Goal: Navigation & Orientation: Find specific page/section

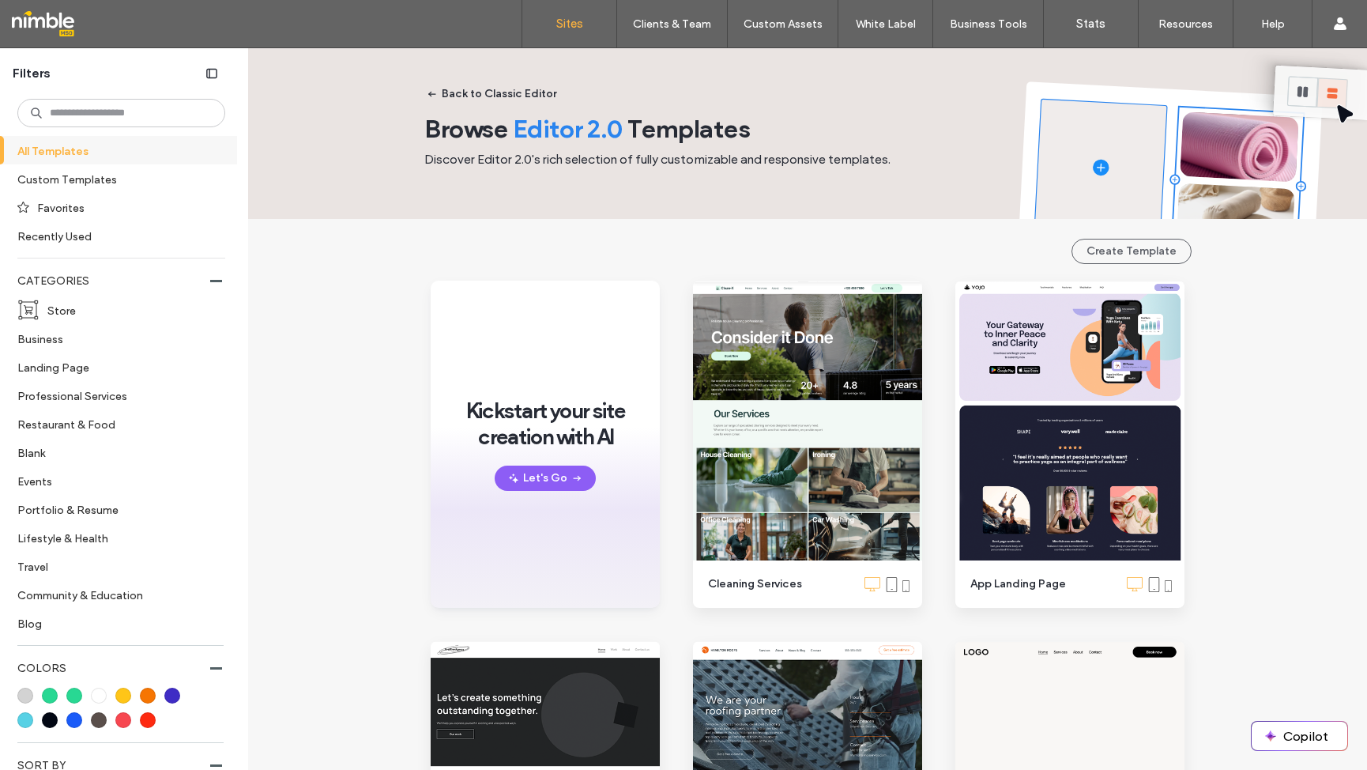
click at [563, 26] on label "Sites" at bounding box center [569, 24] width 27 height 14
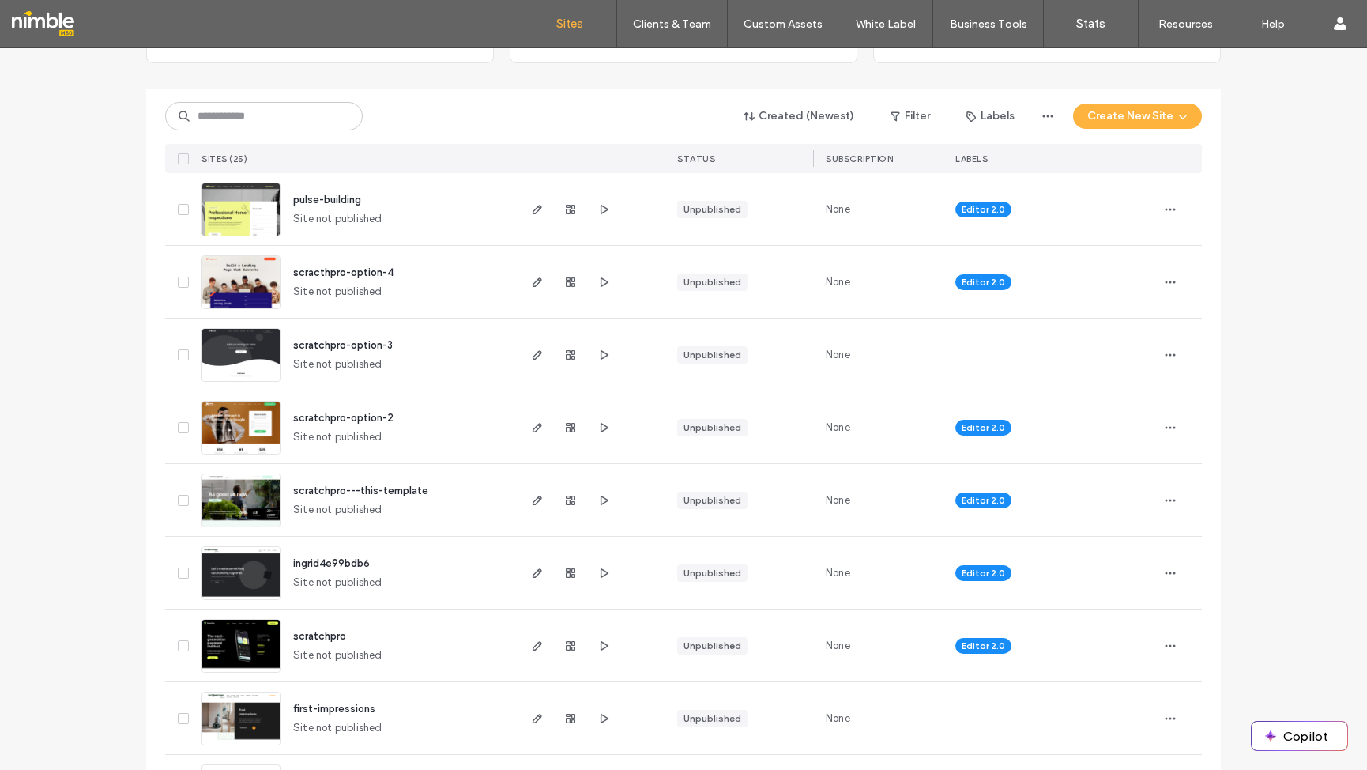
scroll to position [154, 0]
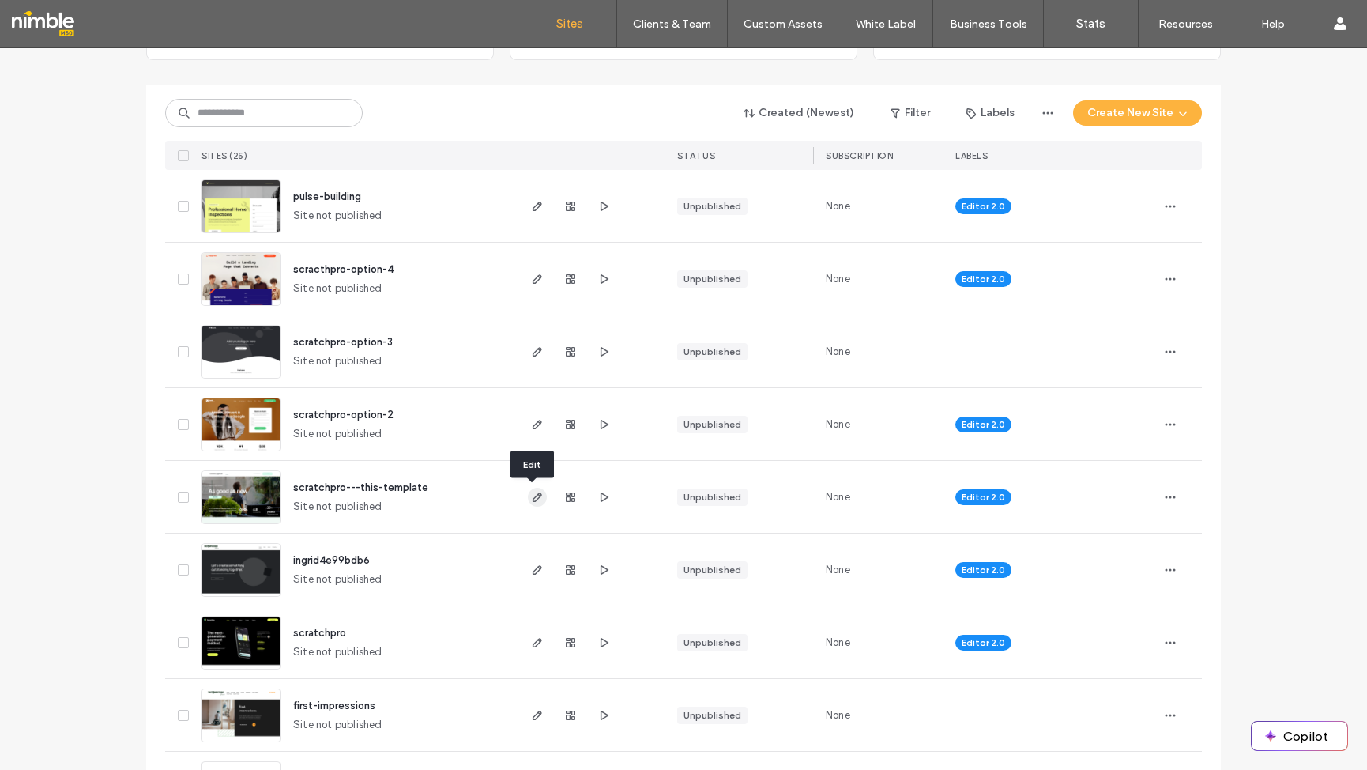
click at [531, 495] on icon "button" at bounding box center [537, 497] width 13 height 13
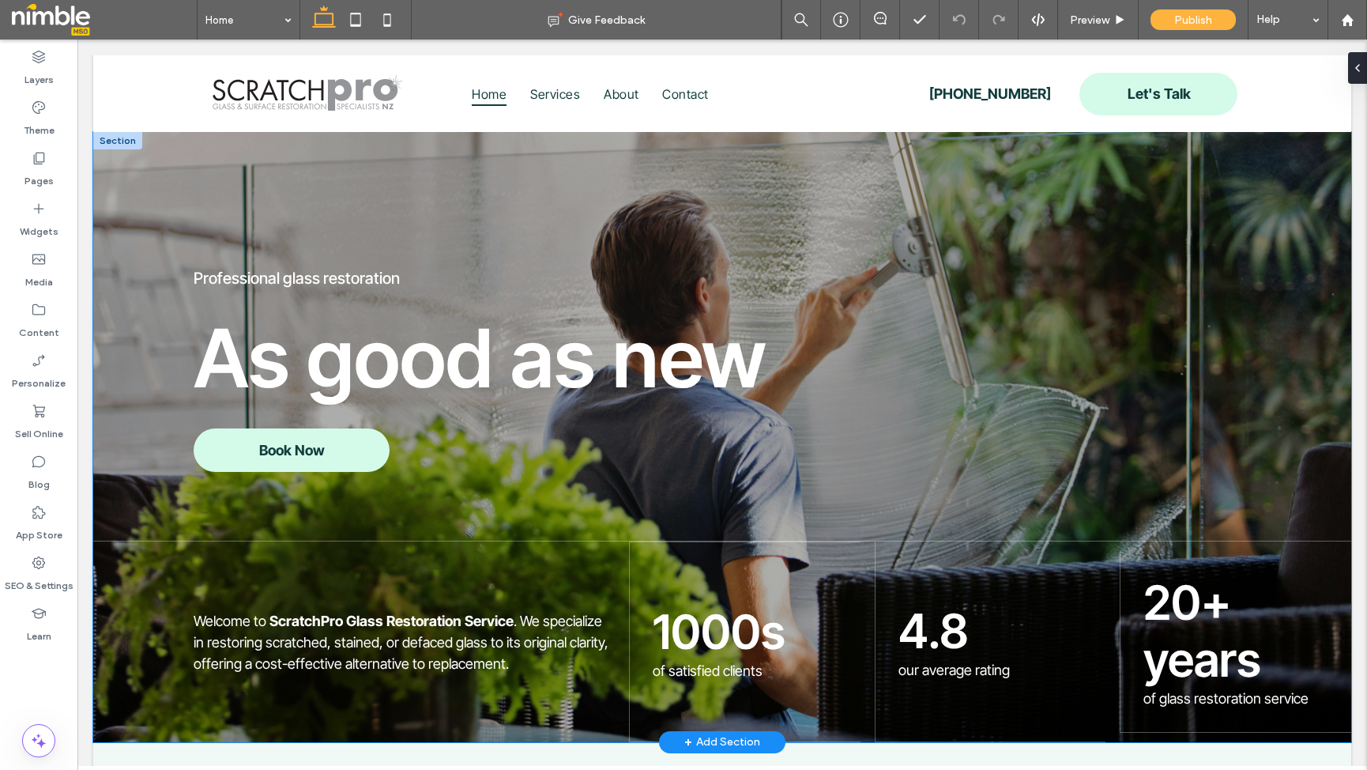
scroll to position [1, 0]
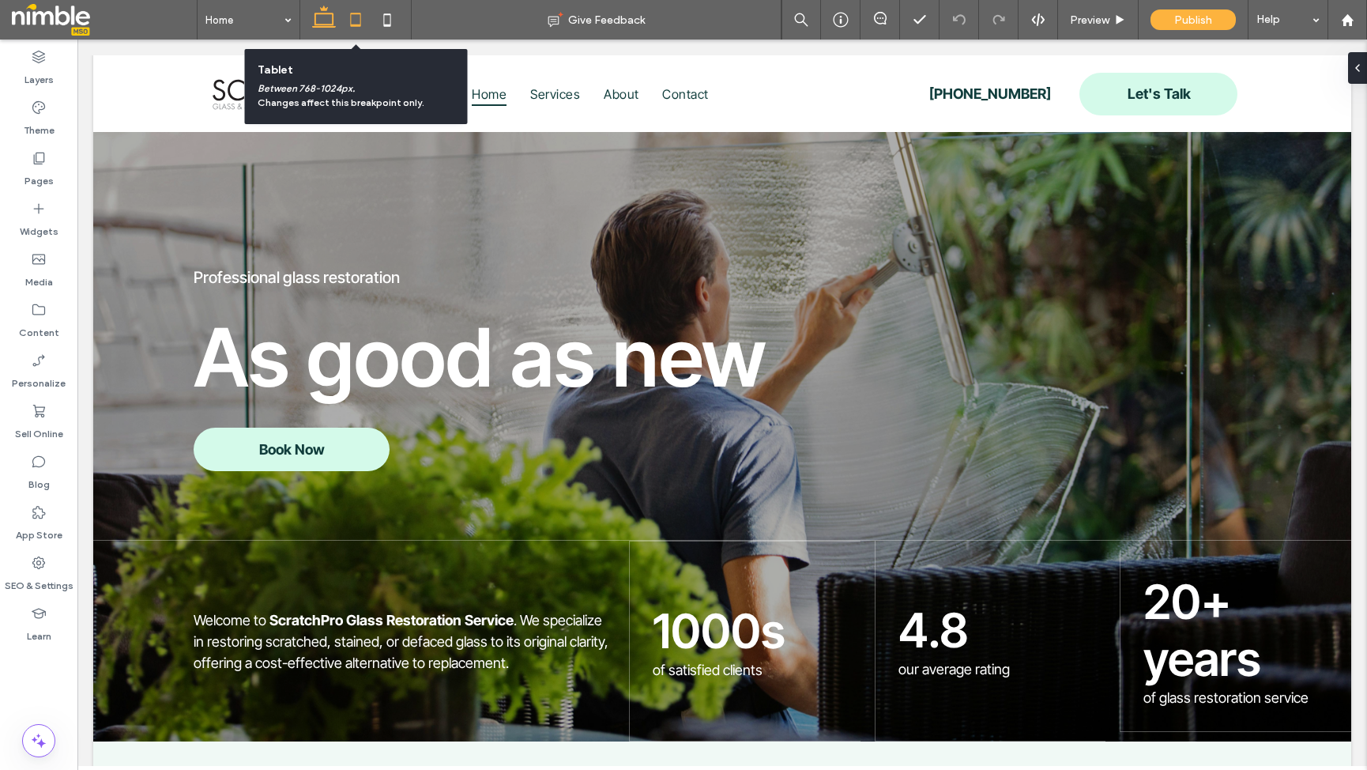
click at [356, 12] on icon at bounding box center [356, 20] width 32 height 32
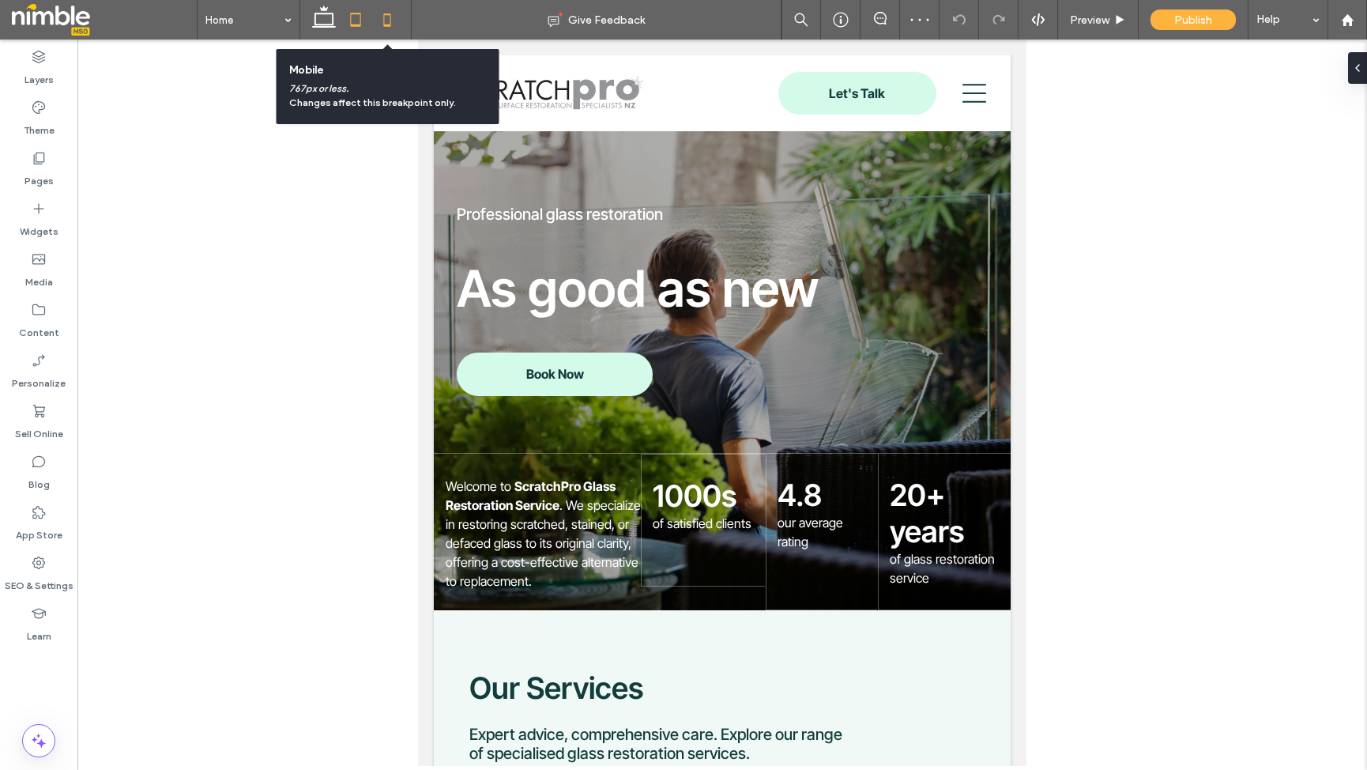
click at [386, 19] on icon at bounding box center [387, 20] width 32 height 32
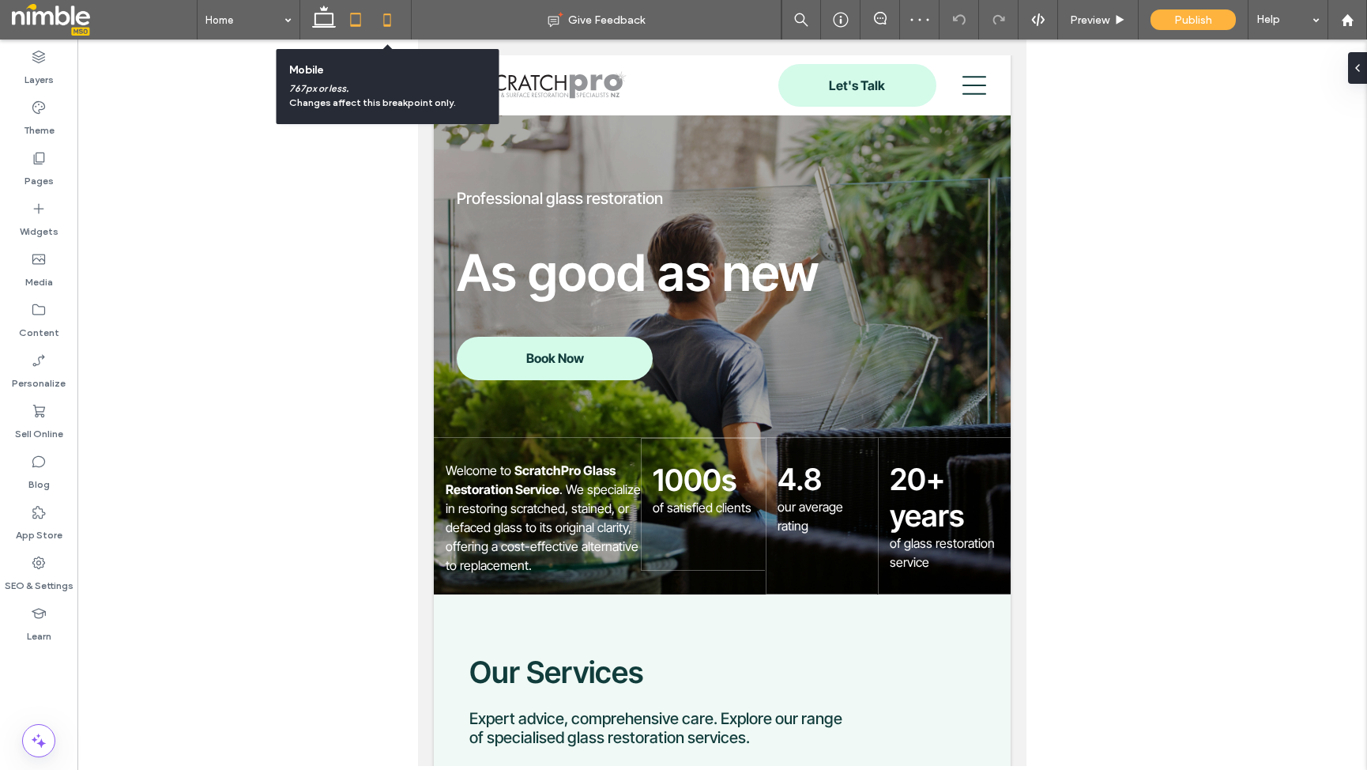
scroll to position [0, 0]
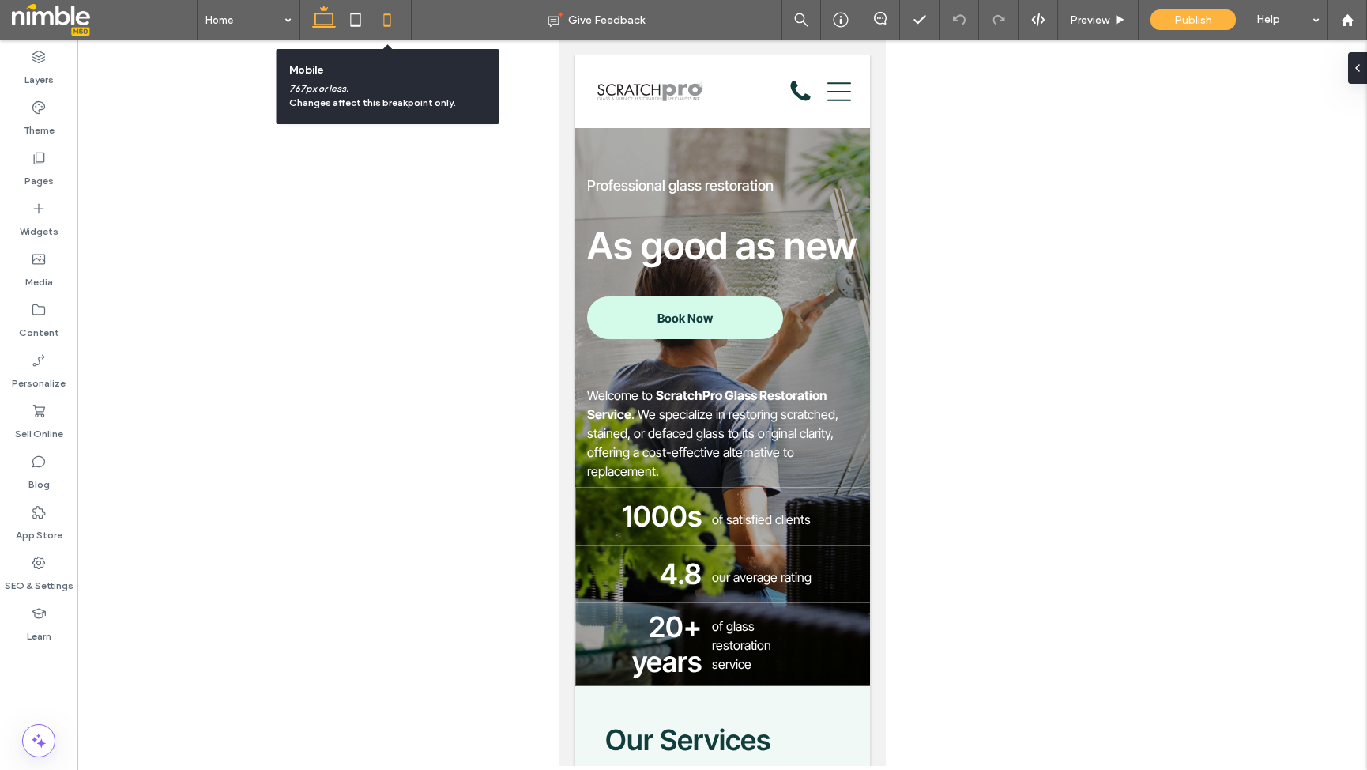
click at [323, 17] on icon at bounding box center [324, 20] width 32 height 32
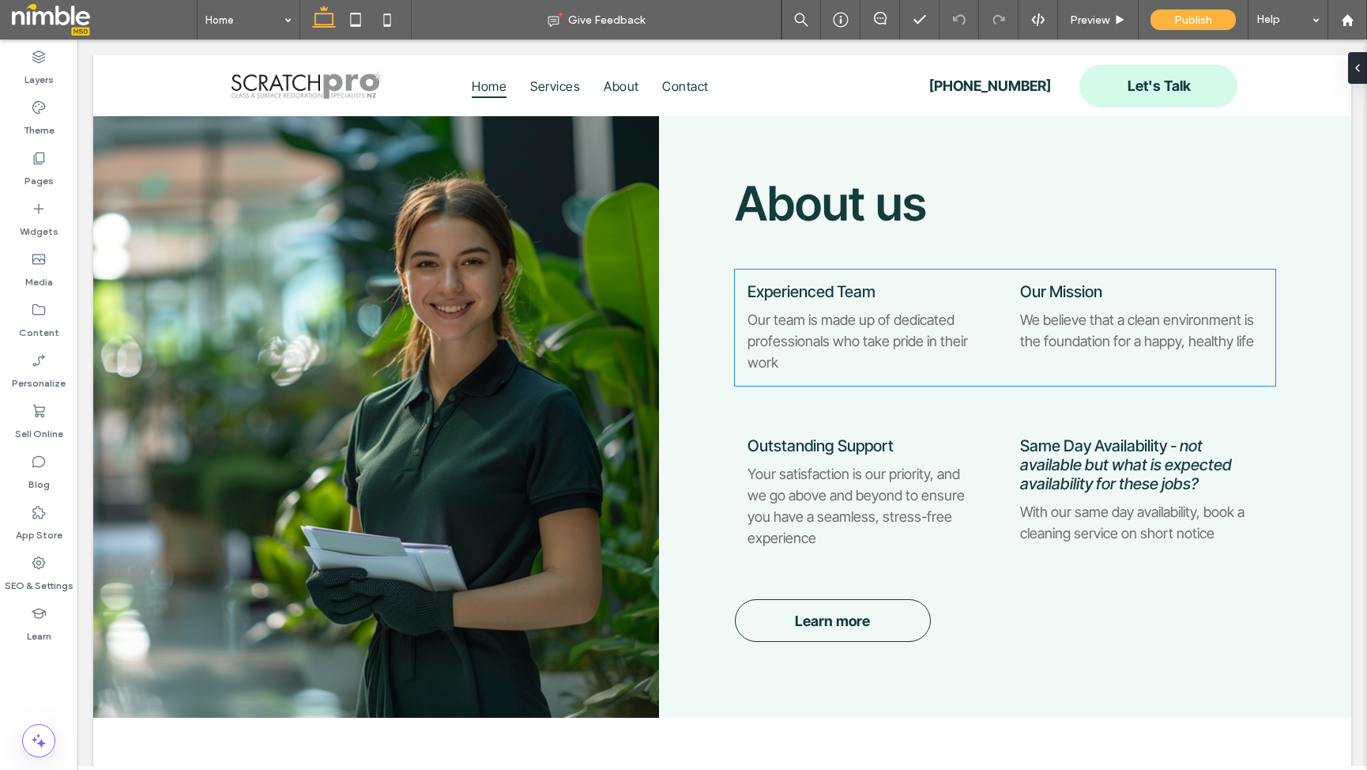
scroll to position [1765, 0]
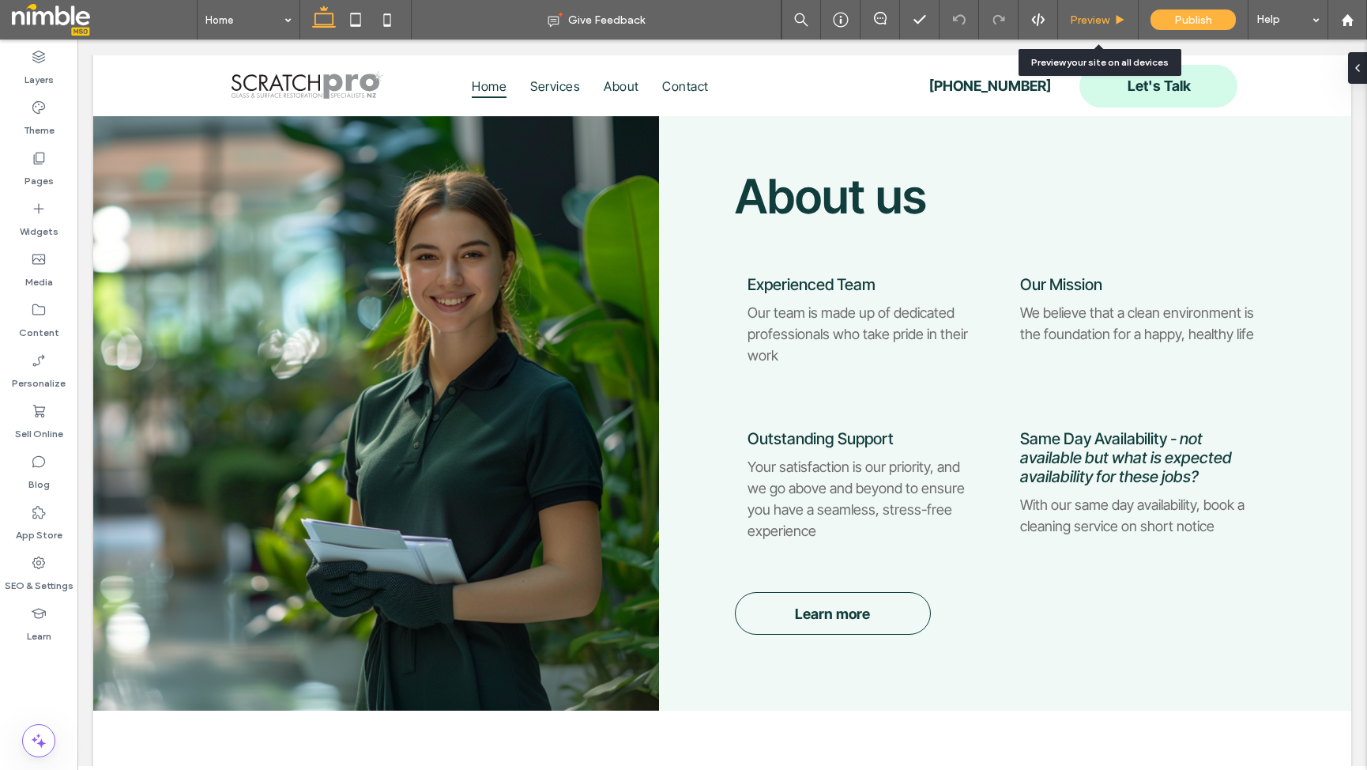
click at [1094, 21] on span "Preview" at bounding box center [1090, 19] width 40 height 13
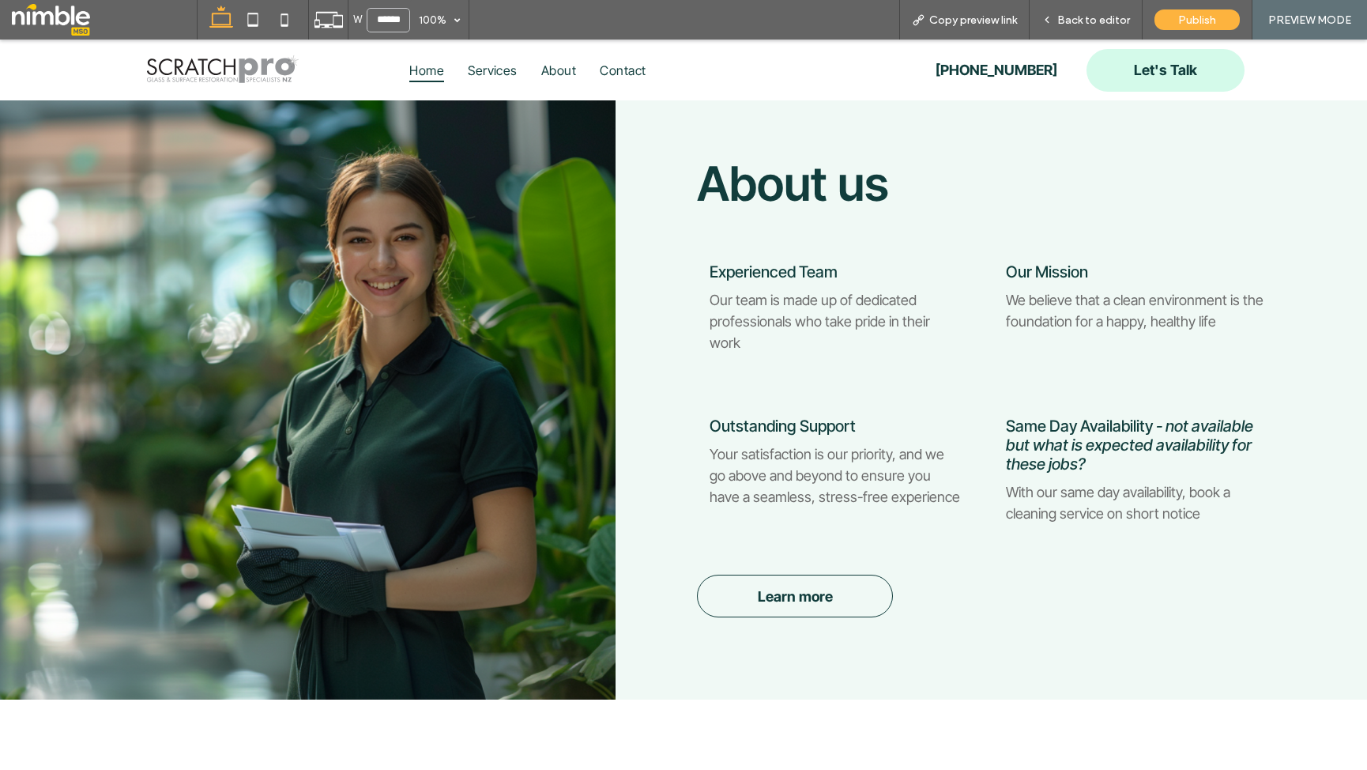
scroll to position [1765, 0]
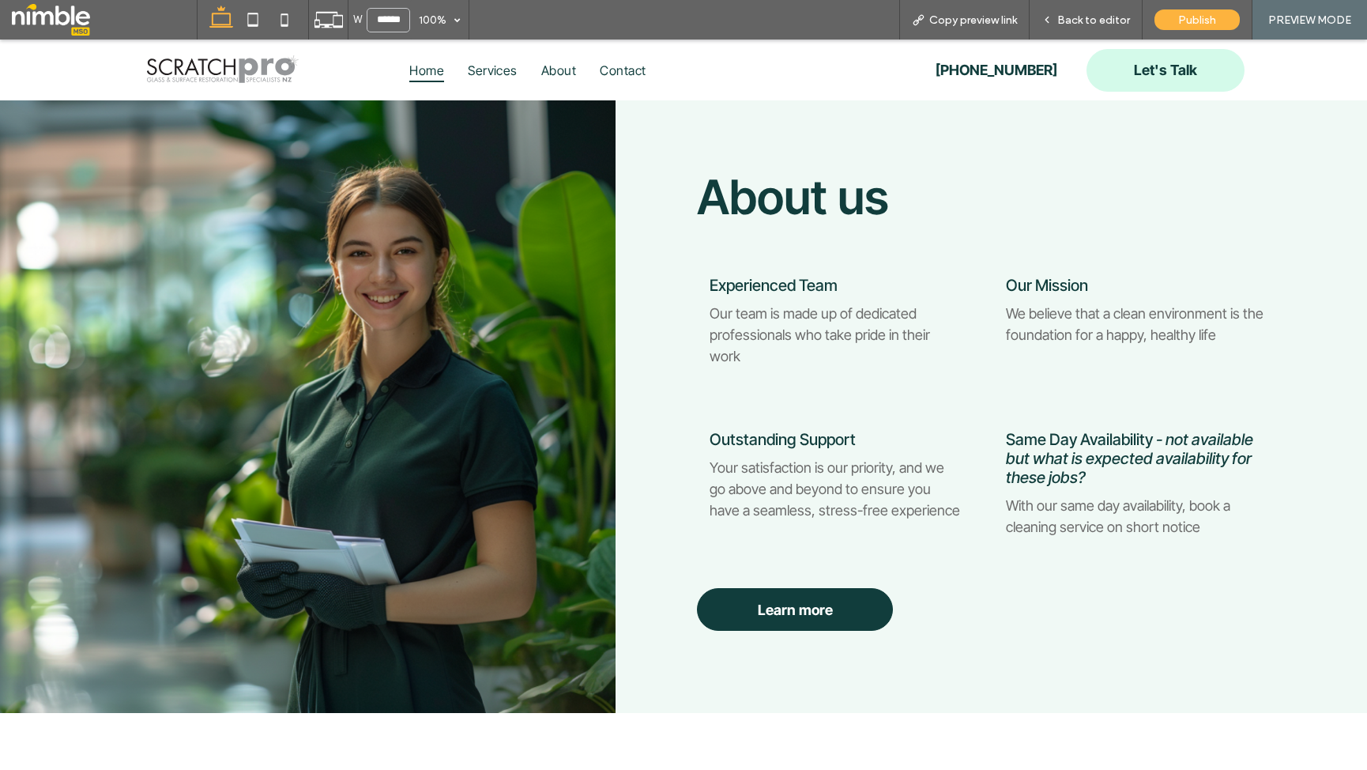
click at [793, 601] on span "Learn more" at bounding box center [795, 609] width 75 height 17
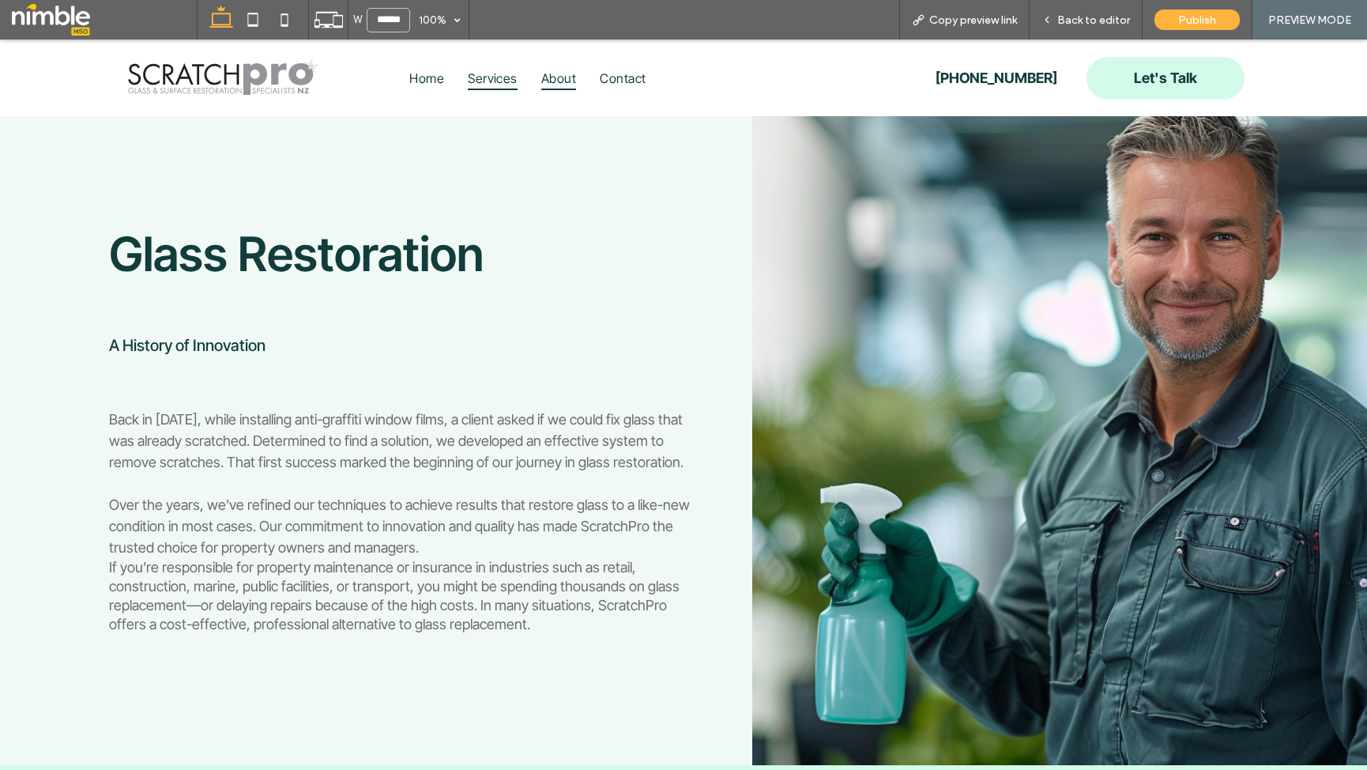
click at [489, 77] on span "Services" at bounding box center [493, 78] width 50 height 24
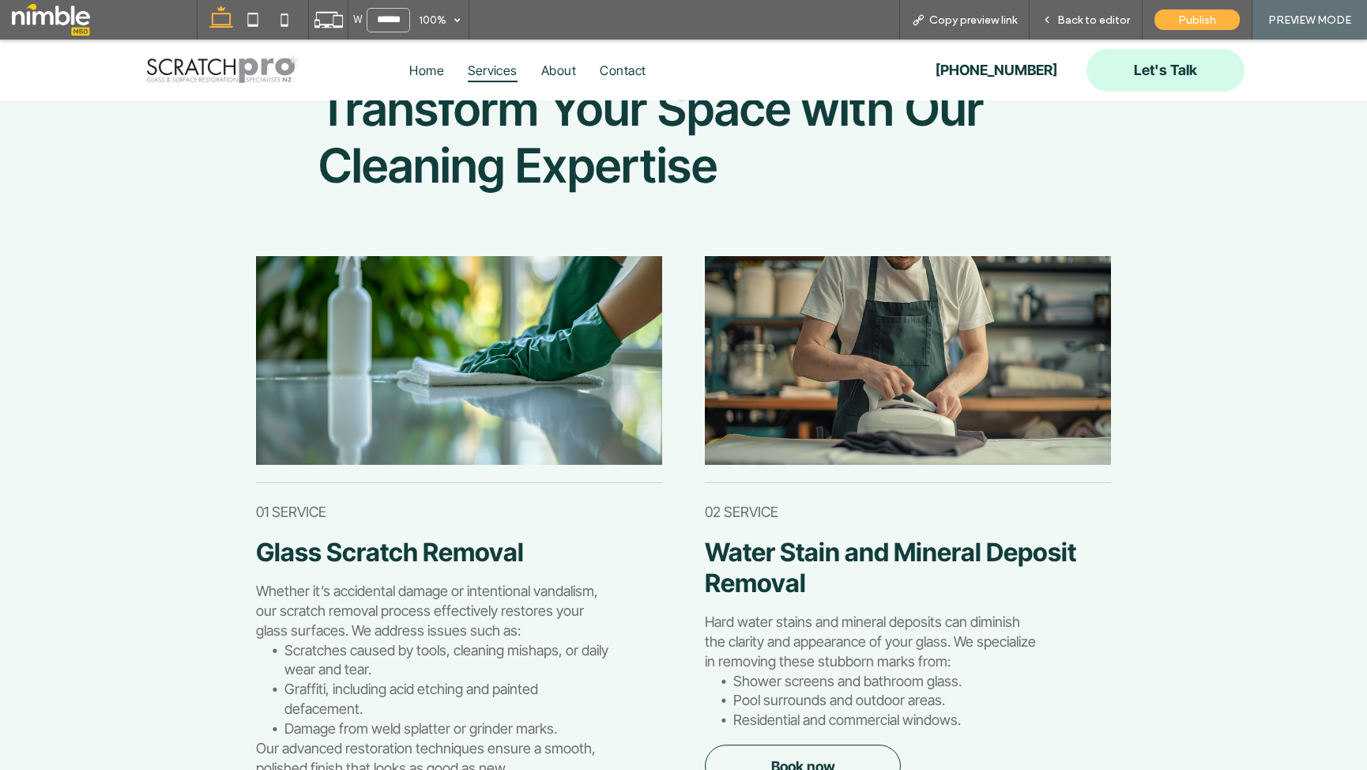
scroll to position [119, 0]
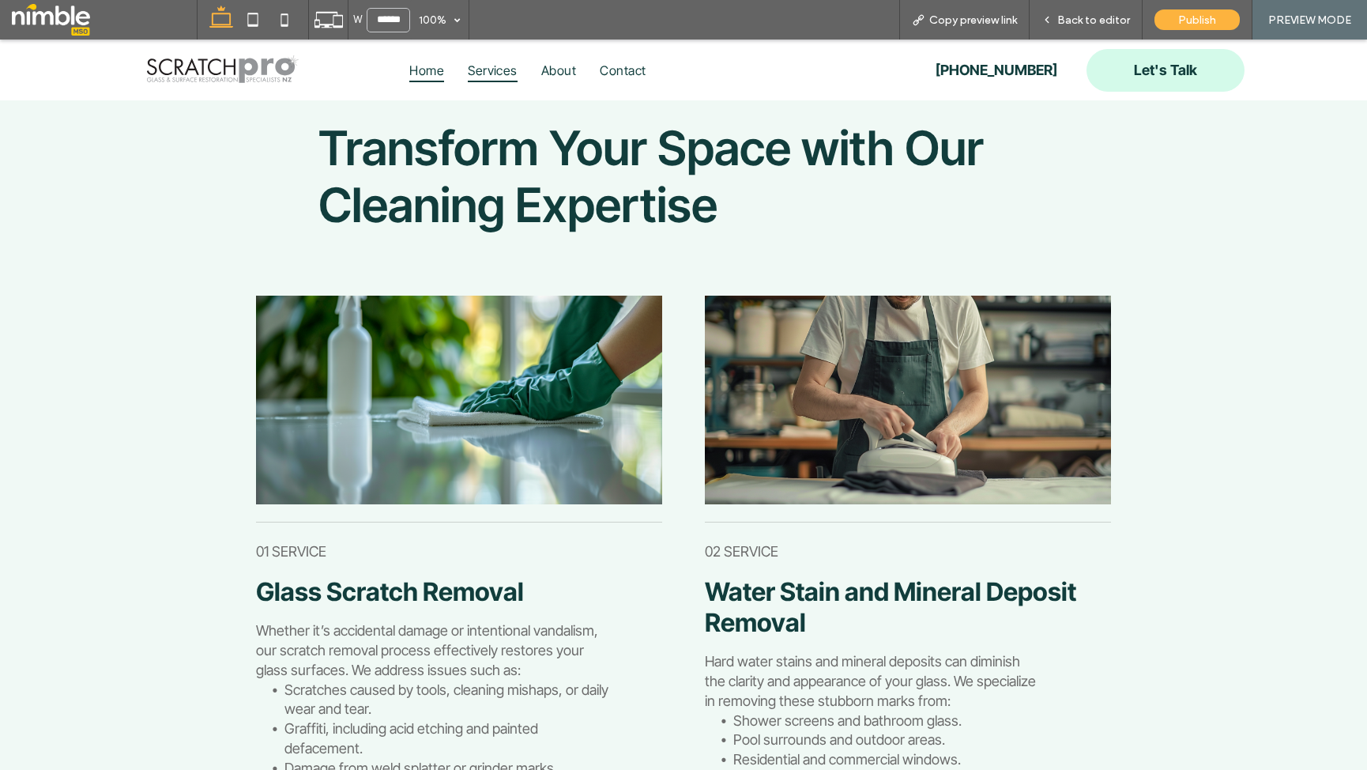
click at [432, 71] on span "Home" at bounding box center [426, 70] width 35 height 24
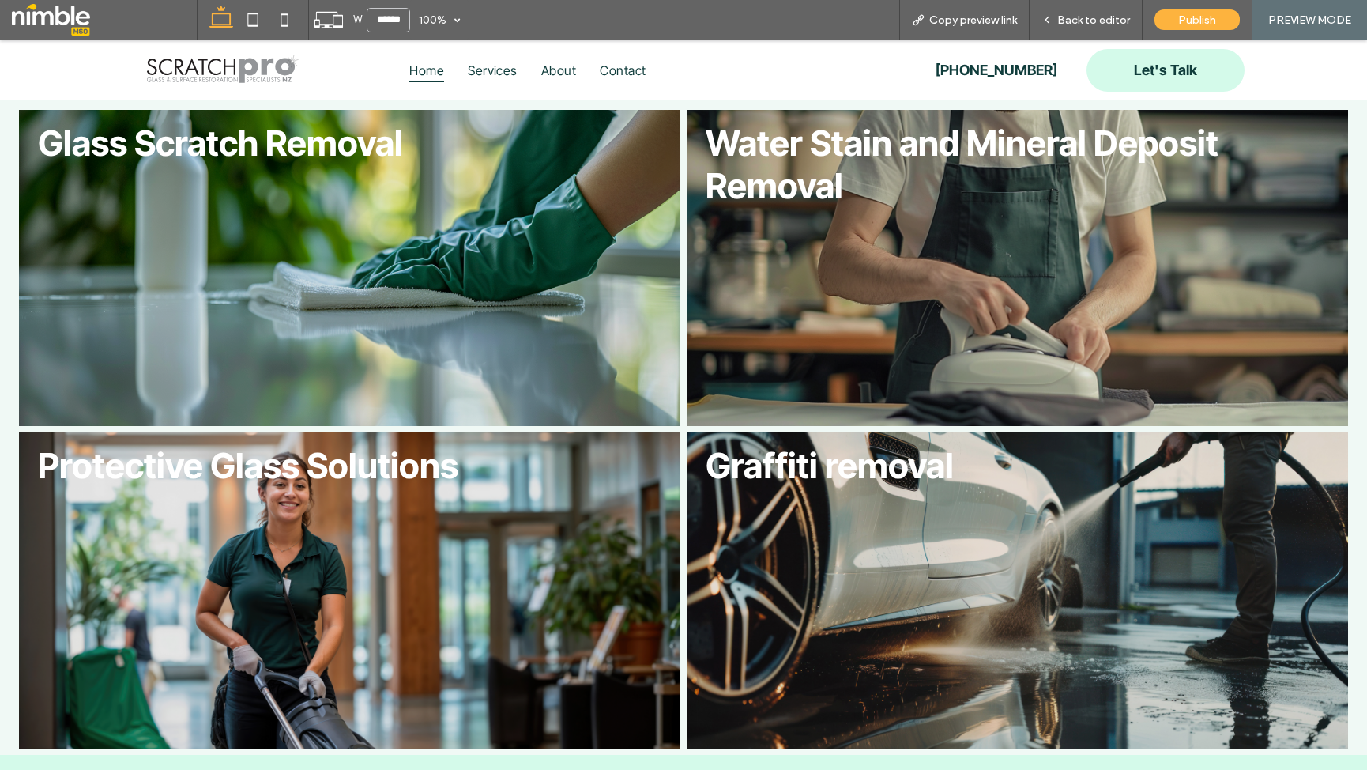
scroll to position [906, 0]
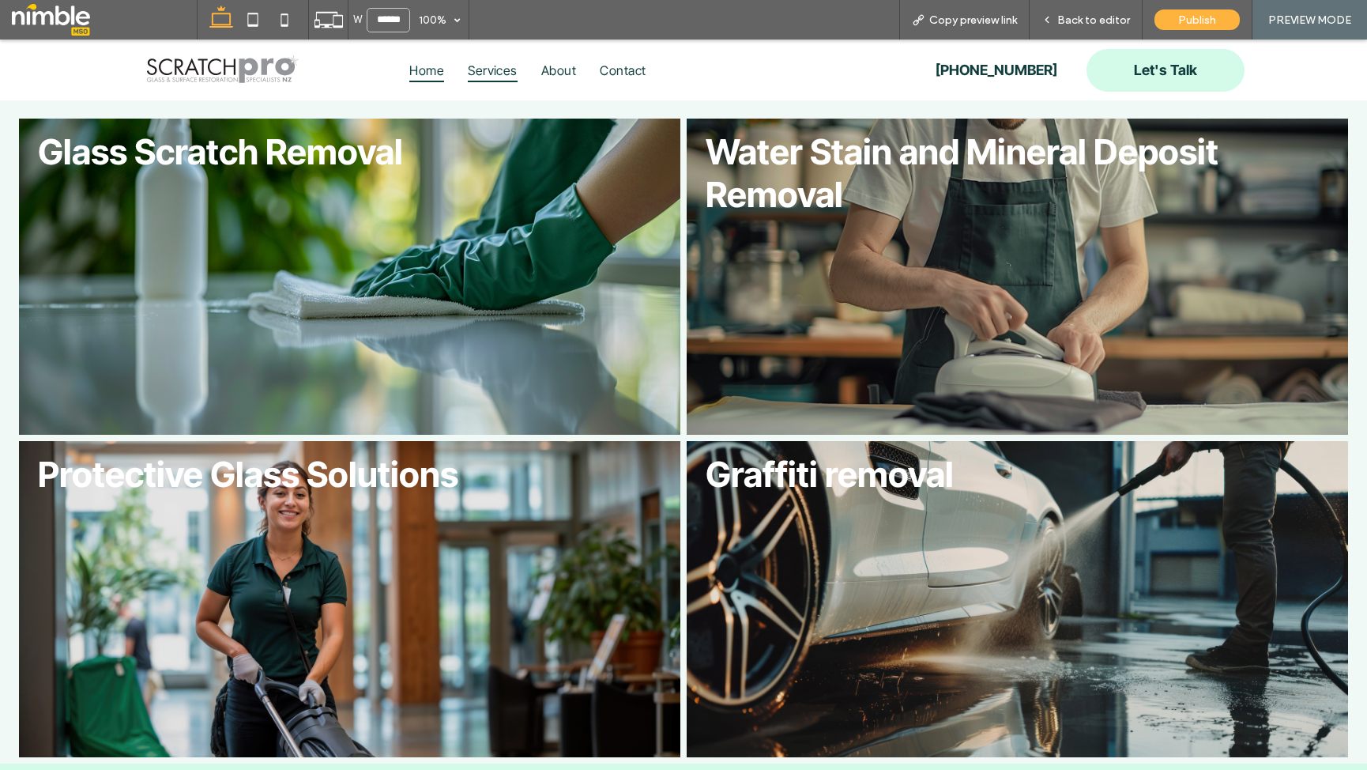
click at [484, 66] on span "Services" at bounding box center [493, 70] width 50 height 24
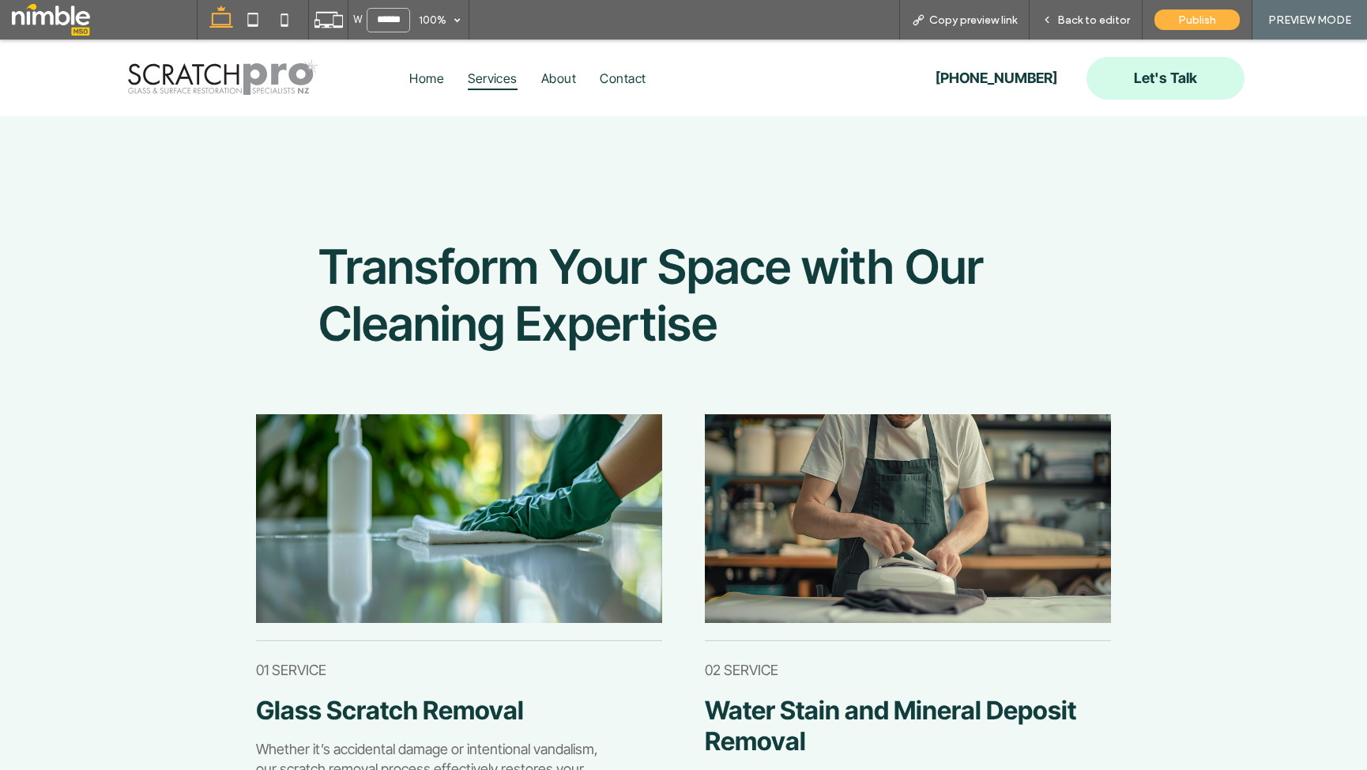
click at [264, 79] on img at bounding box center [222, 77] width 200 height 43
click at [434, 80] on span "Home" at bounding box center [426, 78] width 35 height 24
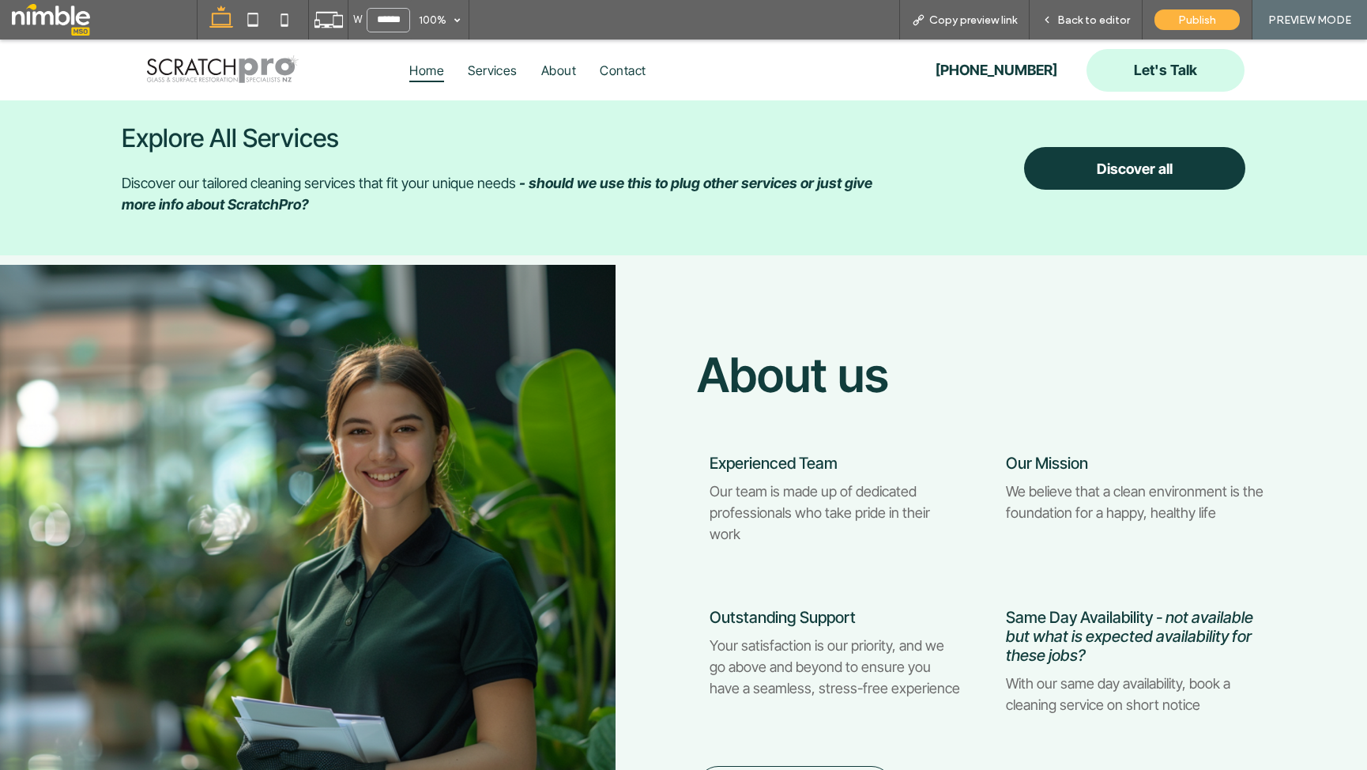
scroll to position [1588, 0]
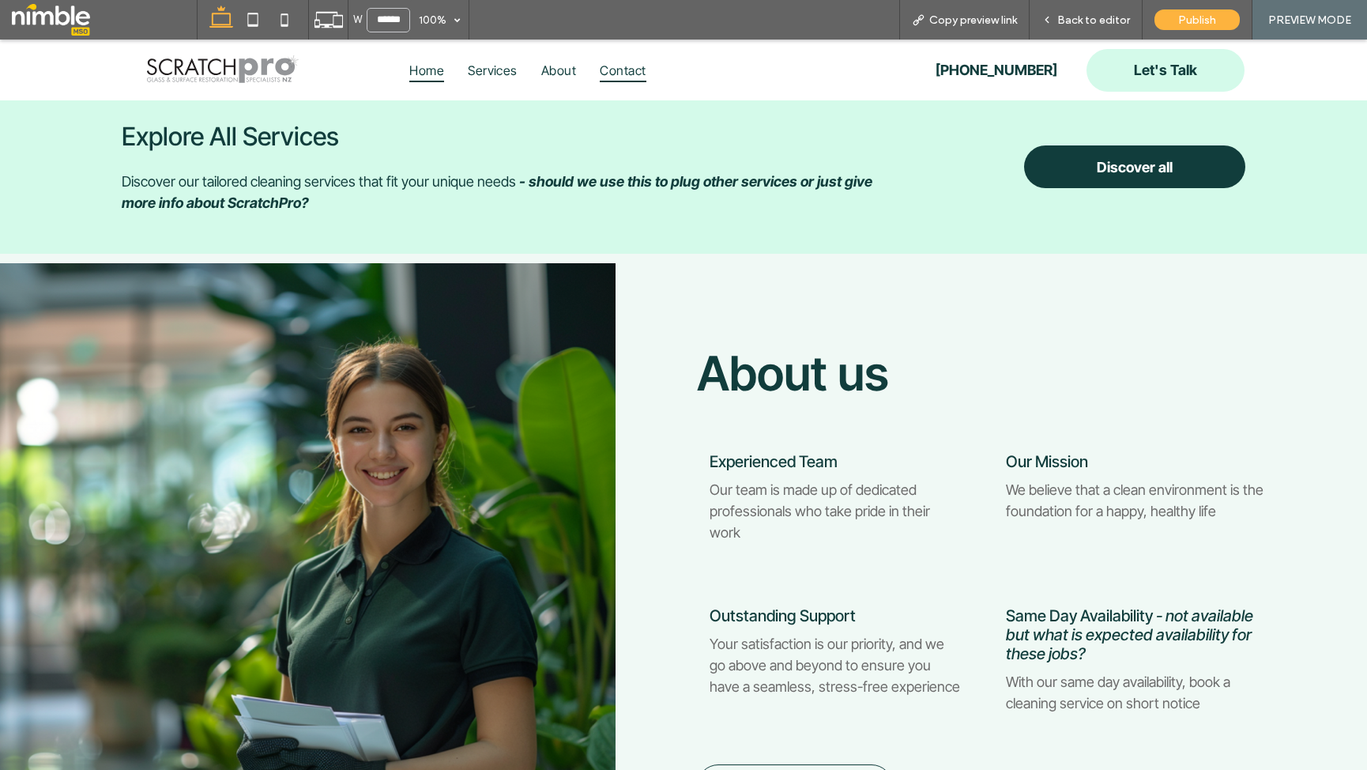
click at [627, 71] on span "Contact" at bounding box center [623, 70] width 46 height 24
